Goal: Navigation & Orientation: Find specific page/section

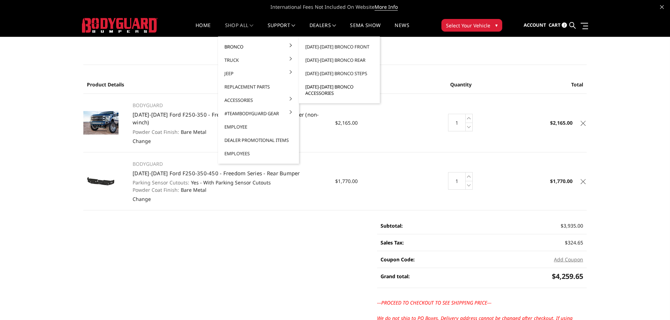
click at [318, 92] on link "[DATE]-[DATE] Bronco Accessories" at bounding box center [339, 90] width 75 height 20
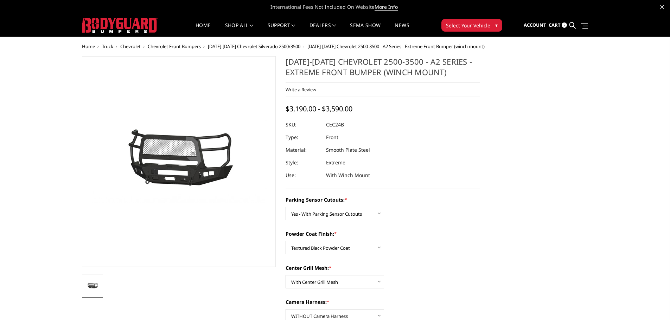
select select "2246"
select select "2248"
select select "2249"
select select "2252"
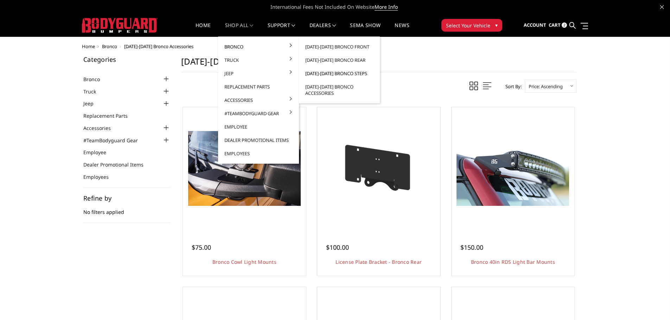
click at [333, 76] on link "[DATE]-[DATE] Bronco Steps" at bounding box center [339, 73] width 75 height 13
